Goal: Information Seeking & Learning: Learn about a topic

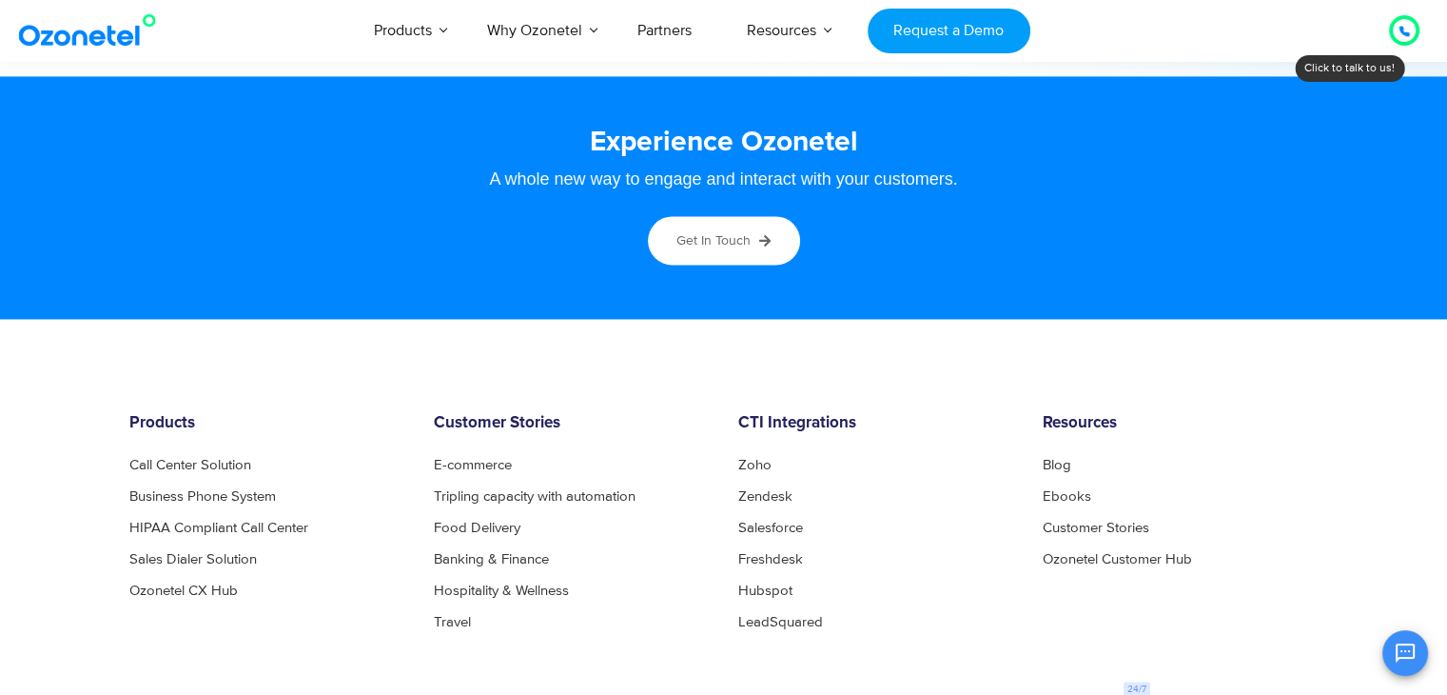
scroll to position [10080, 0]
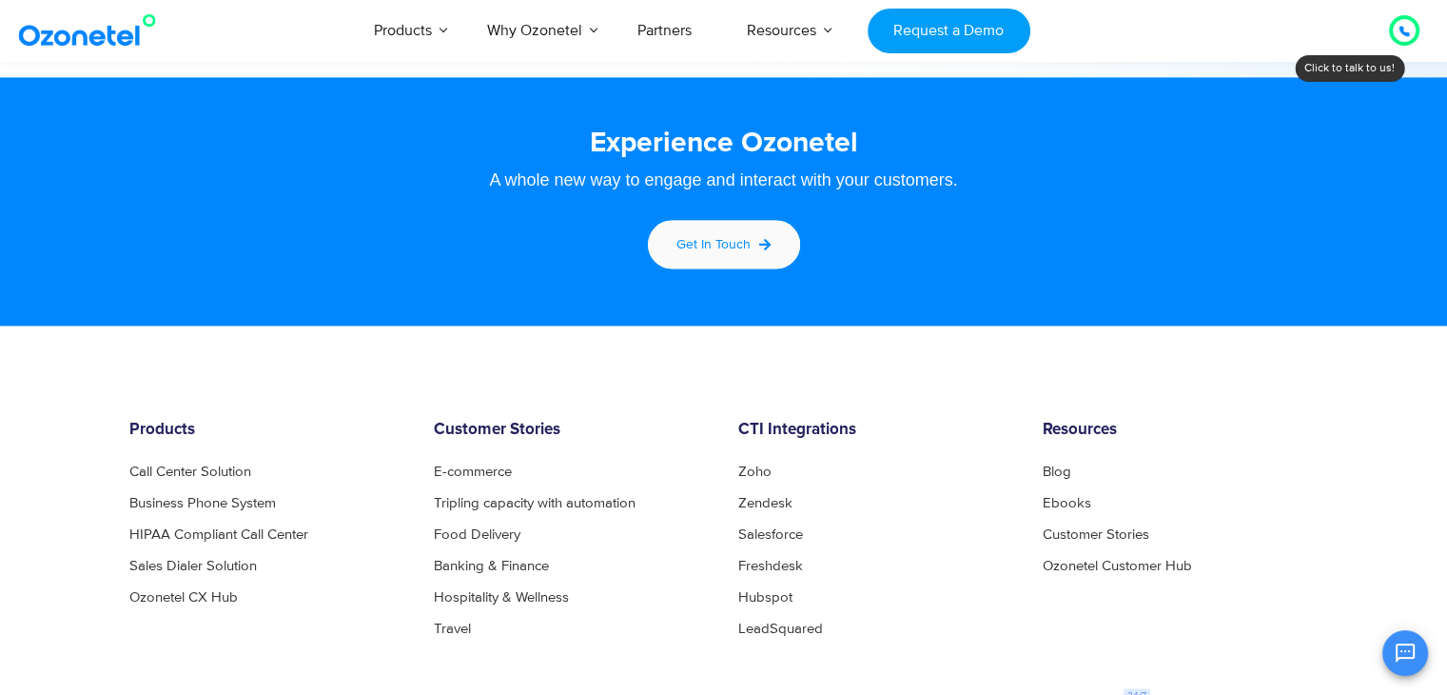
click at [742, 252] on link "Get in touch" at bounding box center [724, 244] width 158 height 54
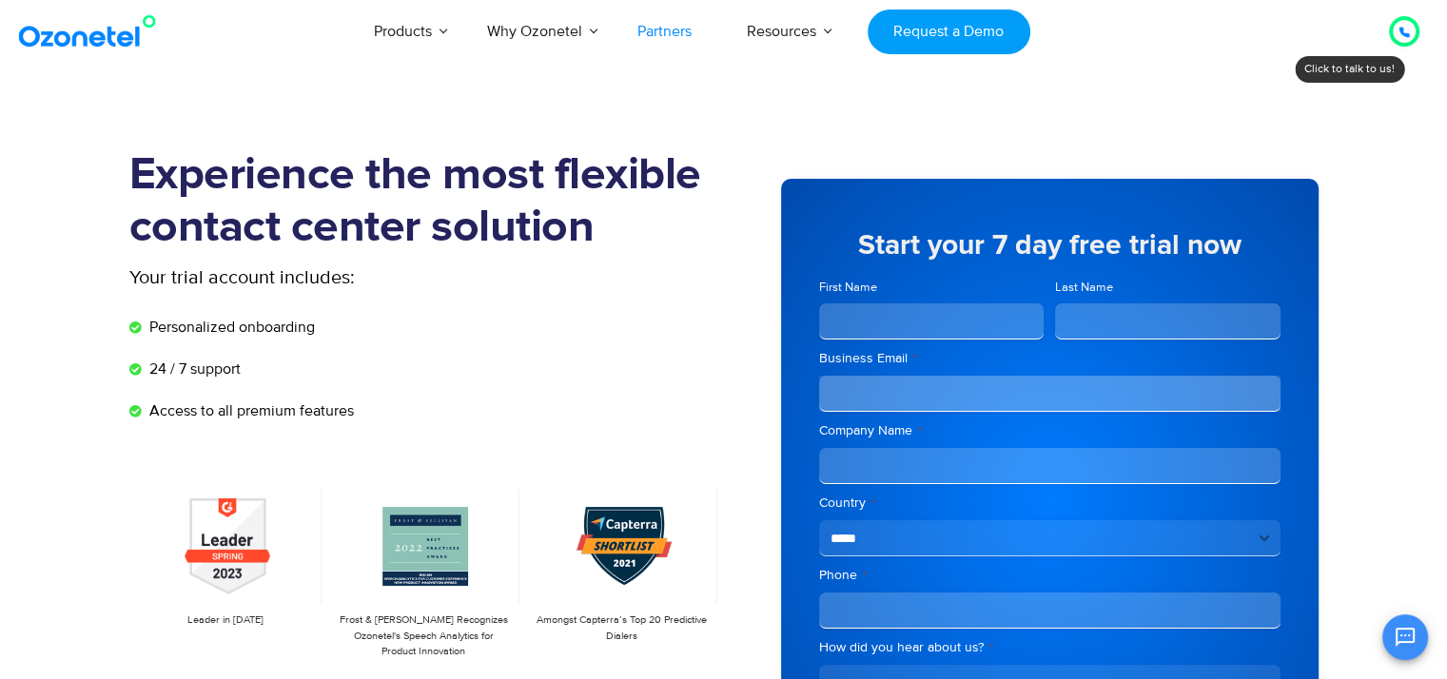
click at [655, 39] on link "Partners" at bounding box center [664, 31] width 109 height 63
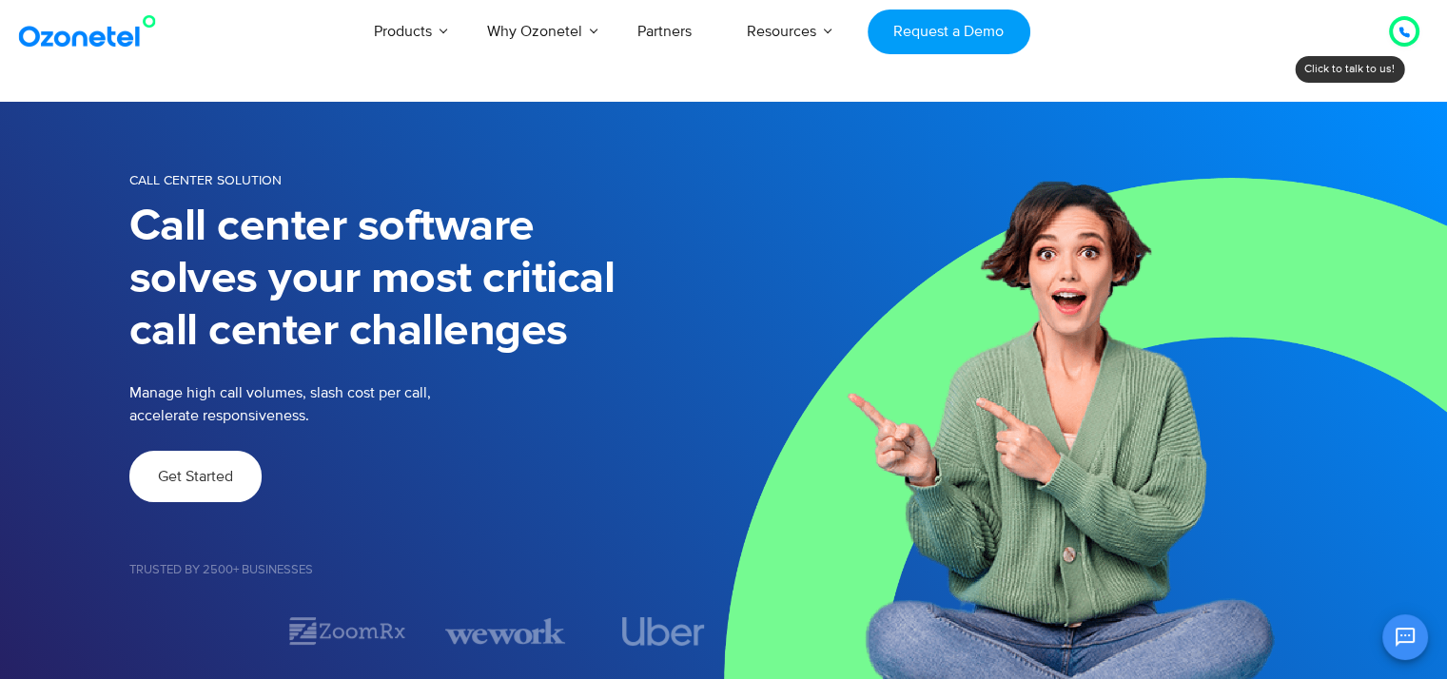
click at [207, 476] on span "Get Started" at bounding box center [195, 476] width 75 height 15
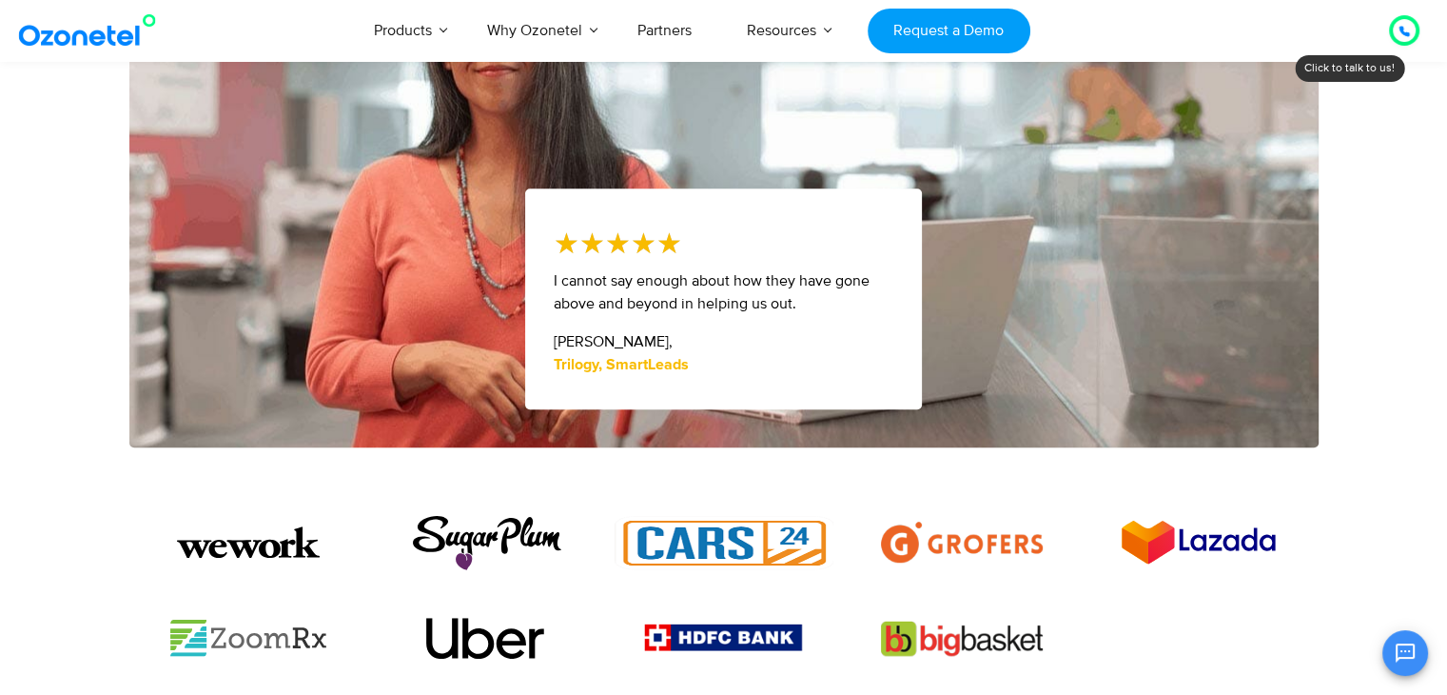
scroll to position [988, 0]
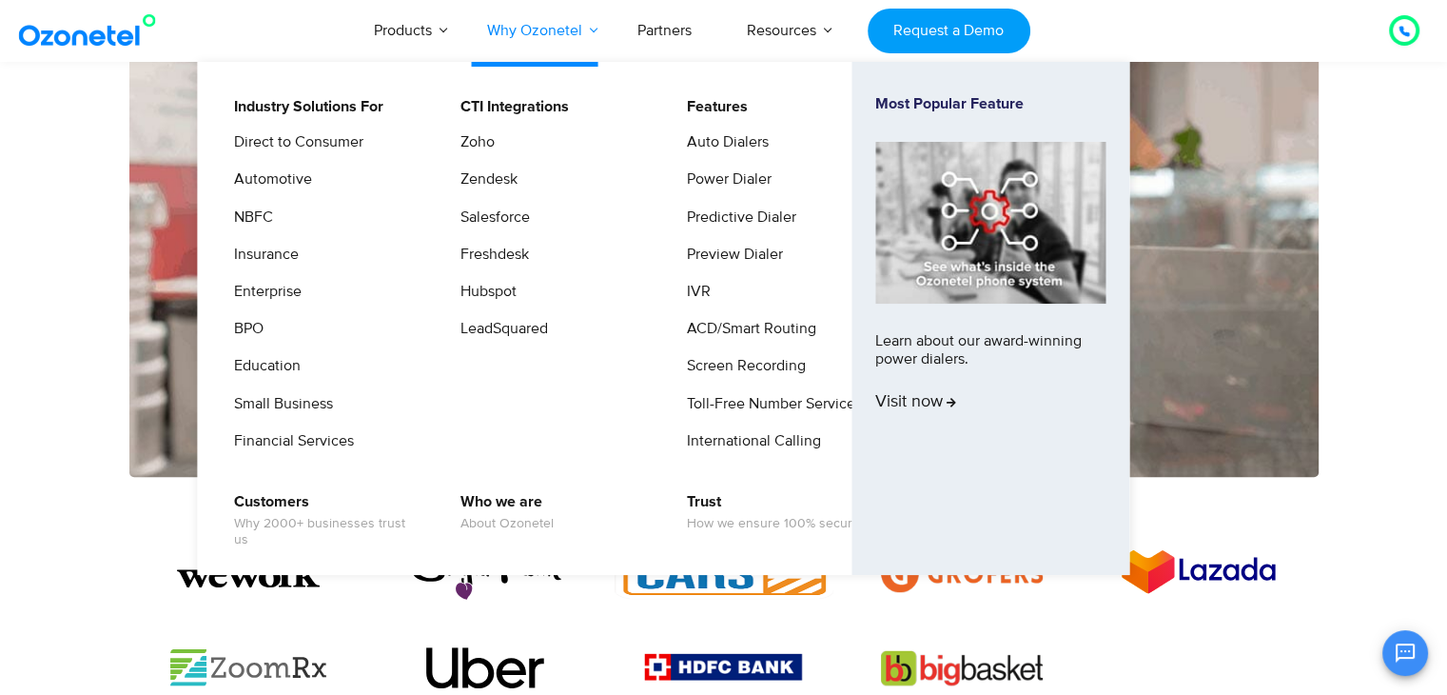
click at [558, 37] on link "Why Ozonetel" at bounding box center [535, 30] width 150 height 63
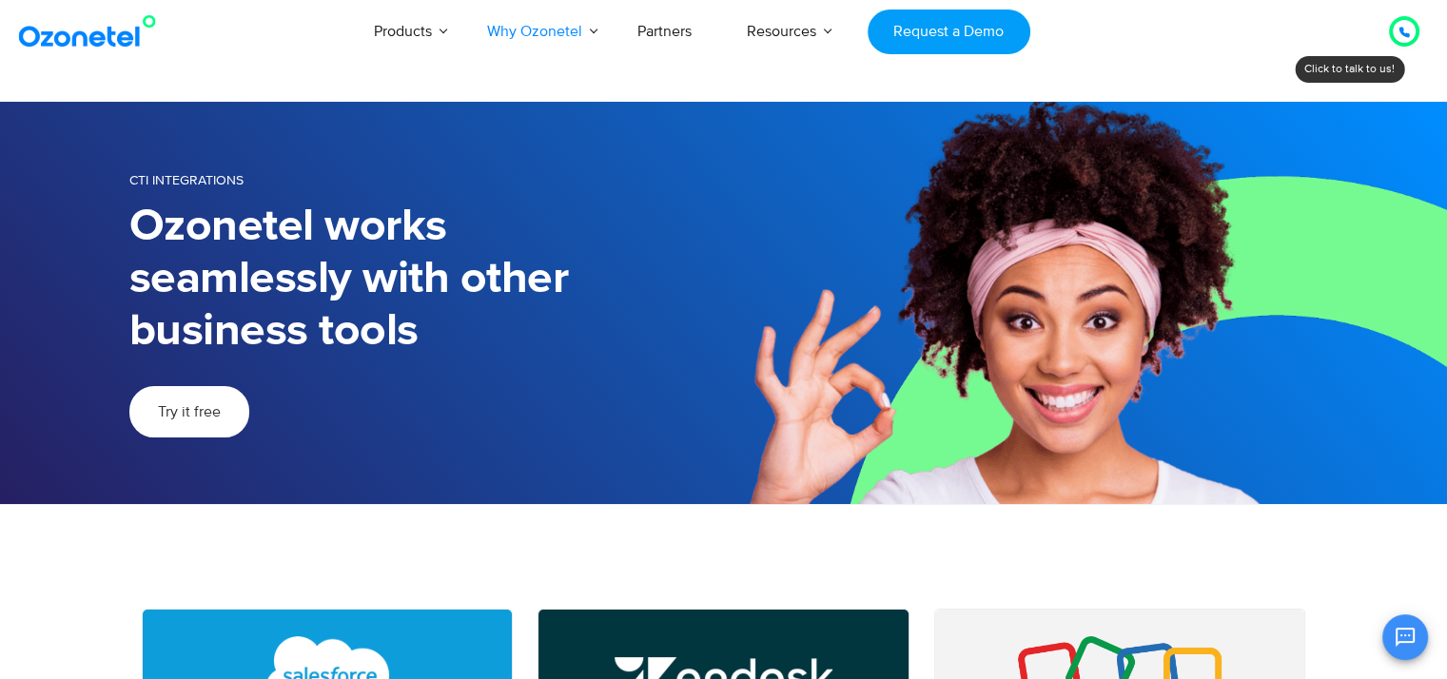
click at [145, 408] on link "Try it free" at bounding box center [189, 411] width 120 height 51
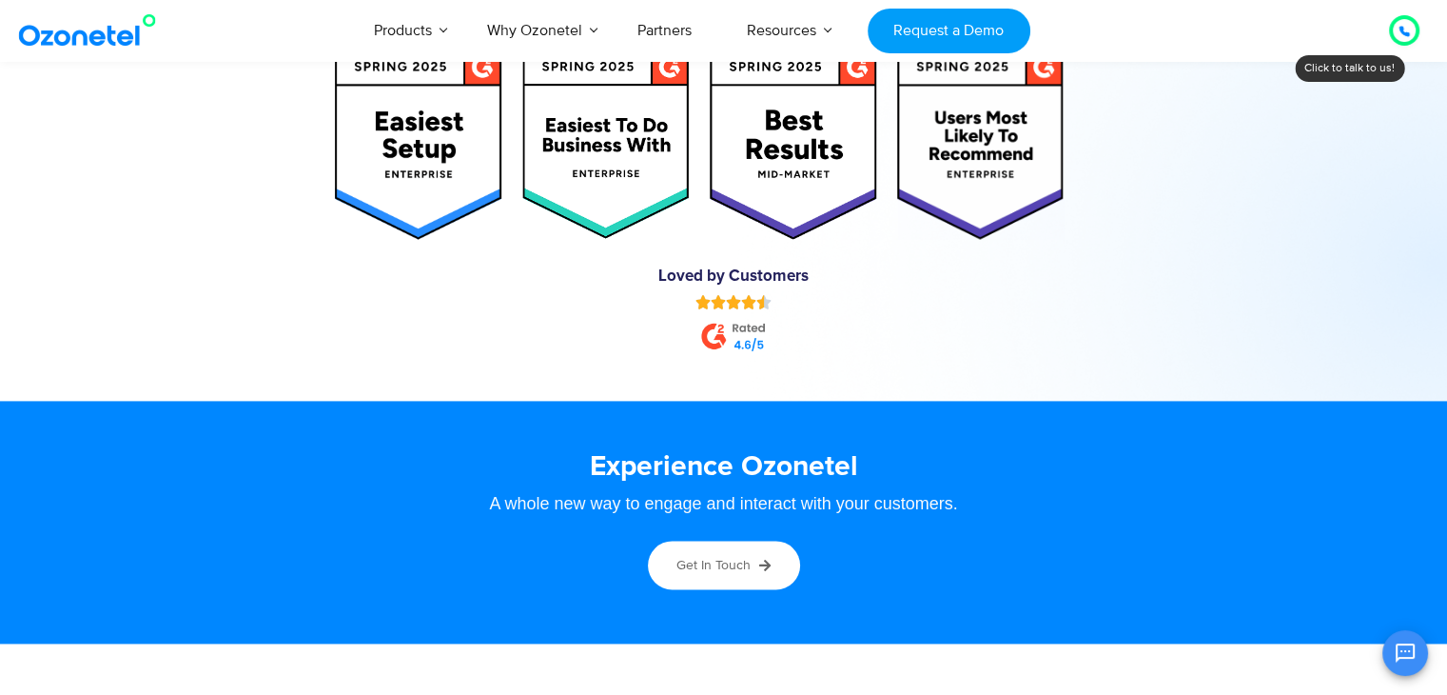
scroll to position [9757, 0]
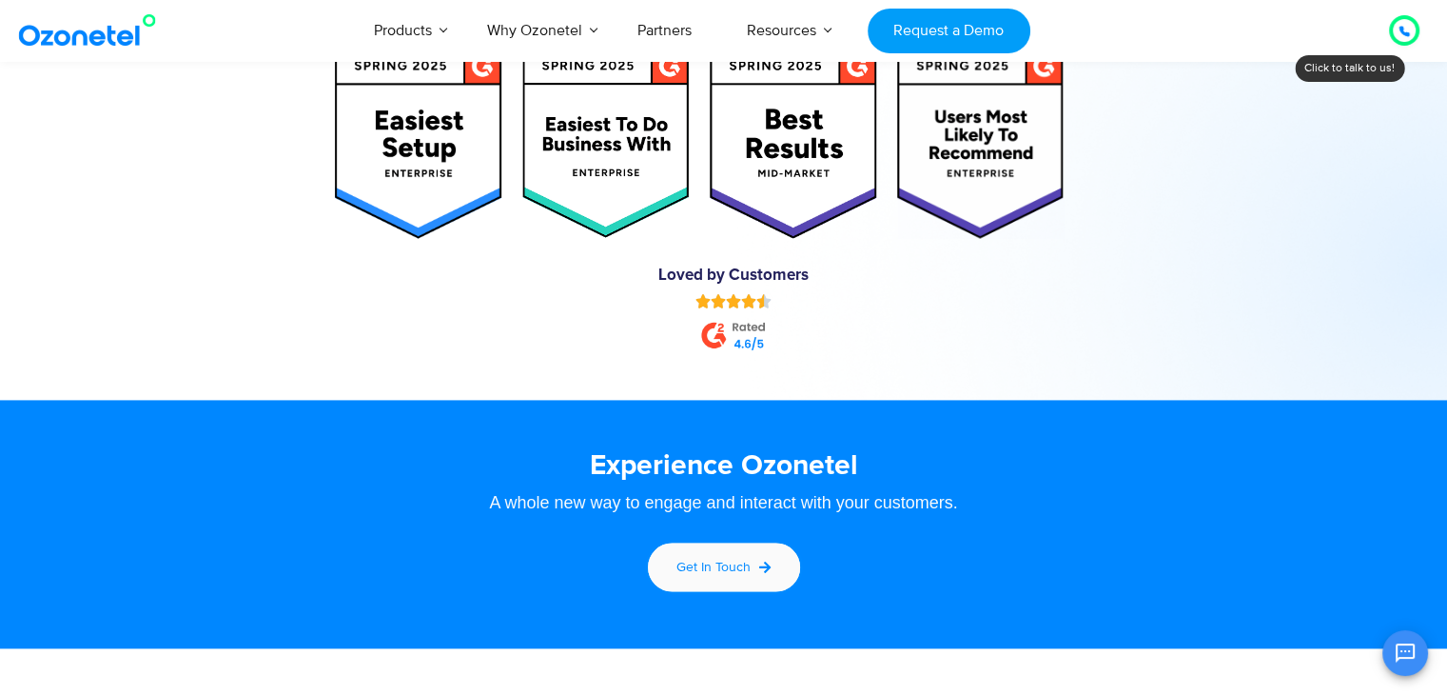
click at [701, 582] on link "Get in touch" at bounding box center [724, 566] width 158 height 54
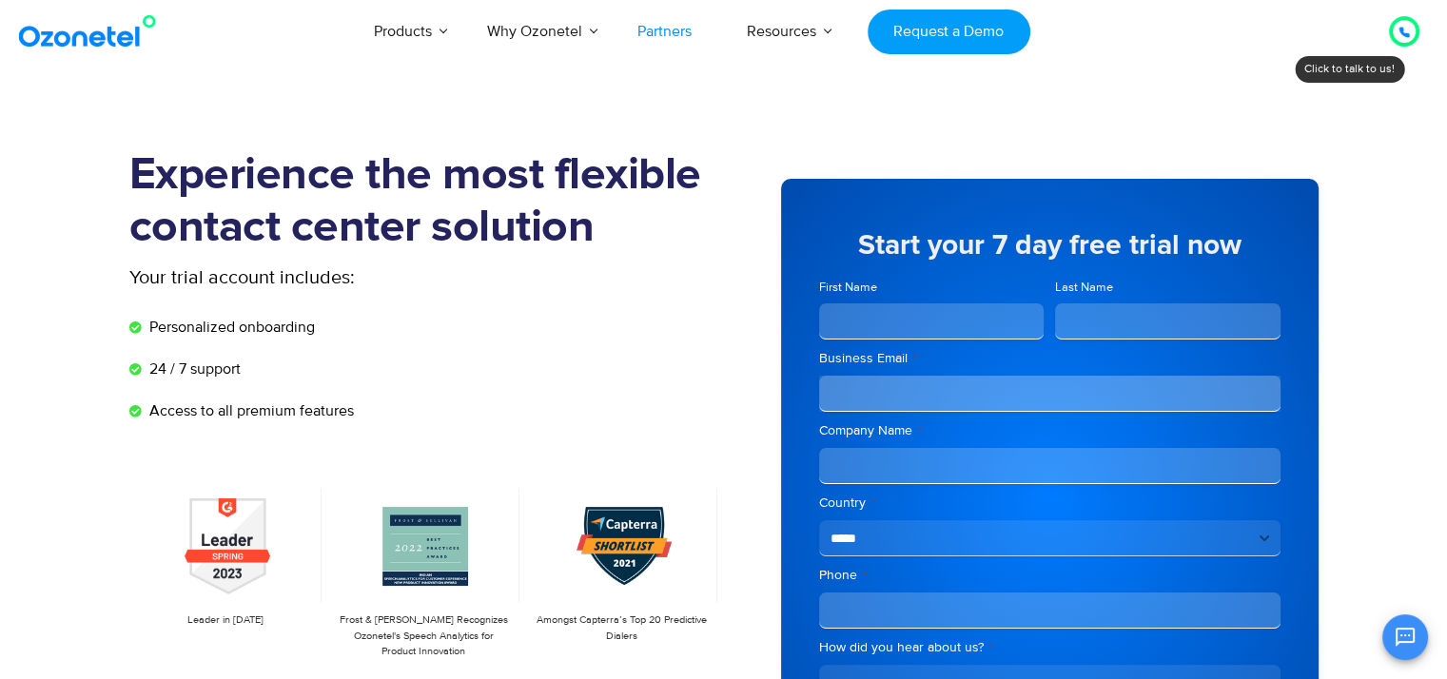
click at [666, 37] on link "Partners" at bounding box center [664, 31] width 109 height 63
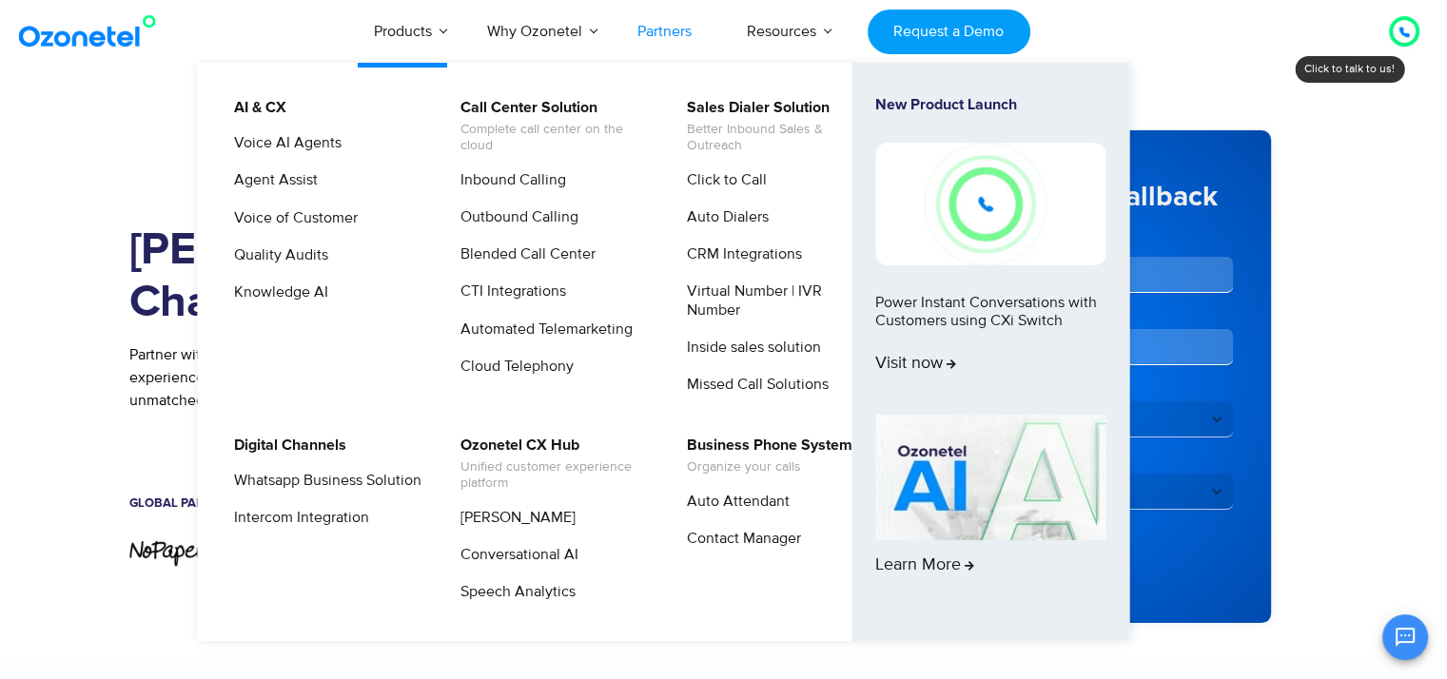
drag, startPoint x: 373, startPoint y: 134, endPoint x: 367, endPoint y: 150, distance: 17.2
click at [367, 150] on li "Voice AI Agents" at bounding box center [323, 149] width 203 height 37
drag, startPoint x: 367, startPoint y: 150, endPoint x: 312, endPoint y: 152, distance: 55.2
click at [312, 152] on li "Voice AI Agents" at bounding box center [323, 149] width 203 height 37
click at [312, 152] on link "Voice AI Agents" at bounding box center [283, 143] width 123 height 24
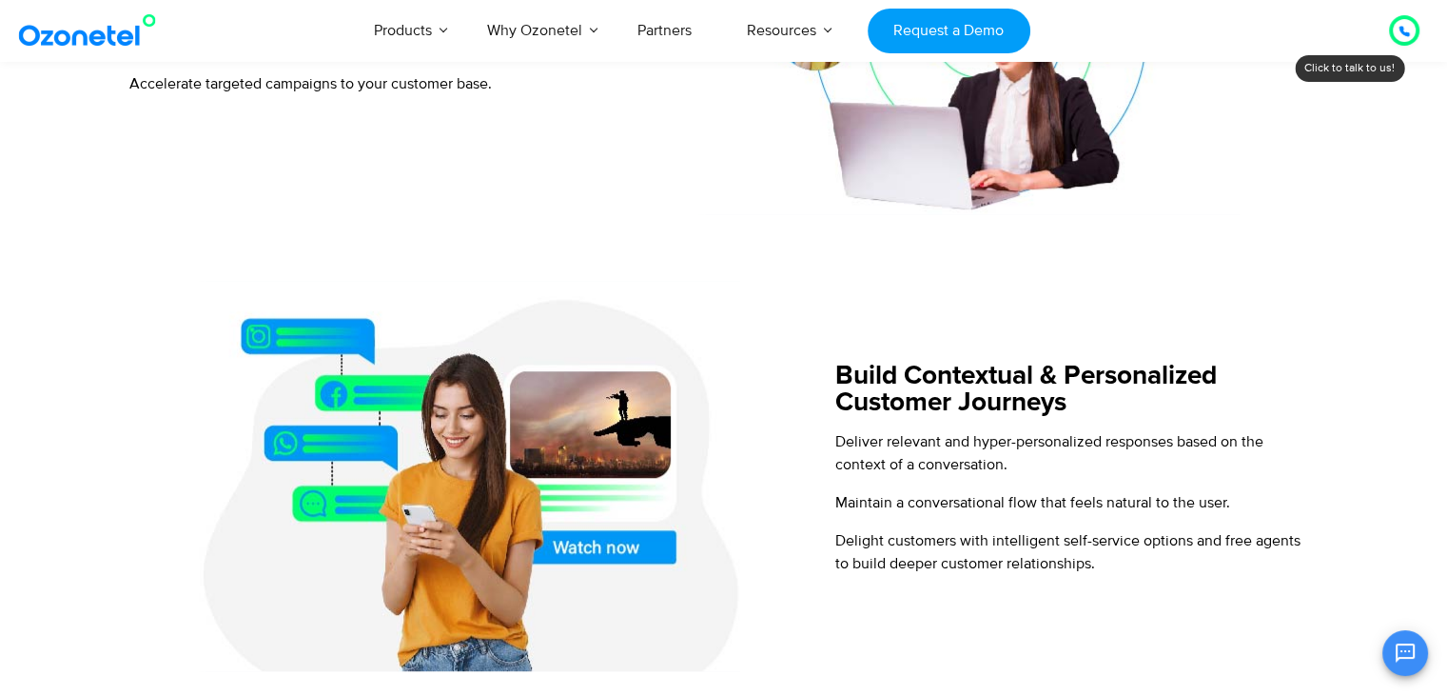
scroll to position [1232, 0]
